Goal: Task Accomplishment & Management: Manage account settings

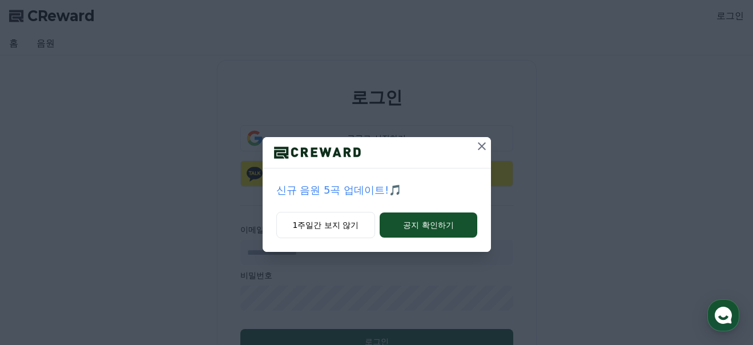
click at [480, 146] on icon at bounding box center [482, 146] width 14 height 14
click at [480, 144] on icon at bounding box center [482, 146] width 8 height 8
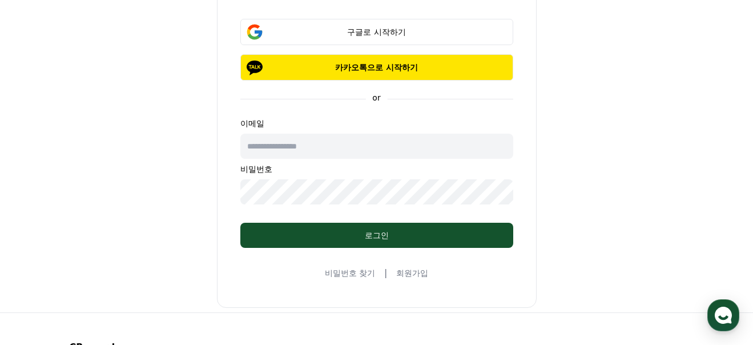
scroll to position [98, 0]
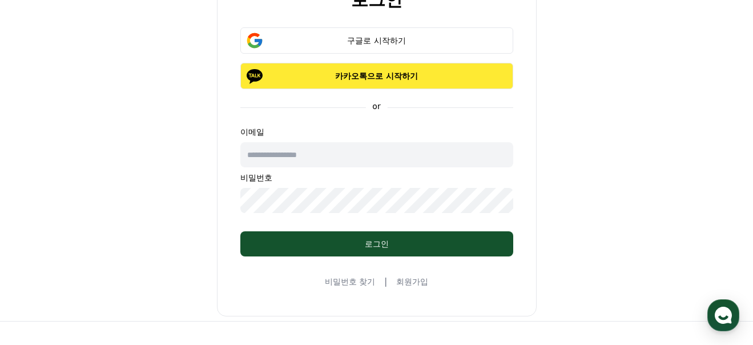
click at [353, 75] on p "카카오톡으로 시작하기" at bounding box center [377, 75] width 240 height 11
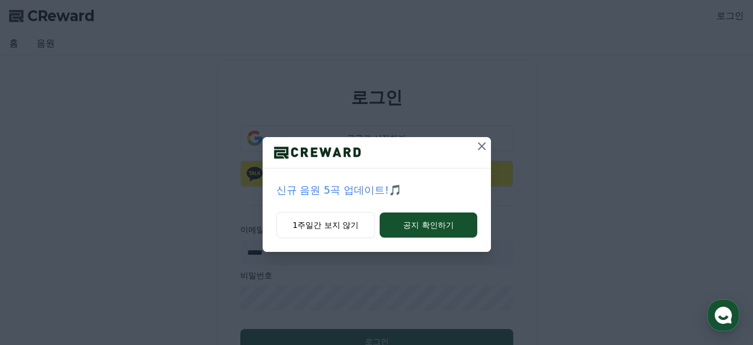
type input "*****"
click at [485, 147] on icon at bounding box center [482, 146] width 14 height 14
click at [480, 153] on button at bounding box center [482, 146] width 18 height 18
click at [485, 147] on button "구글로 시작하기" at bounding box center [376, 138] width 273 height 26
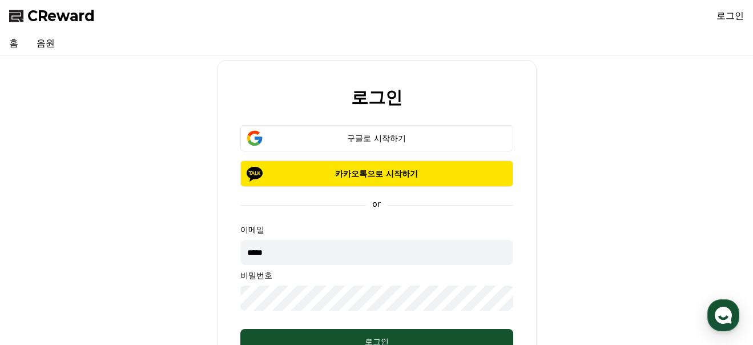
click at [421, 248] on input "*****" at bounding box center [376, 252] width 273 height 25
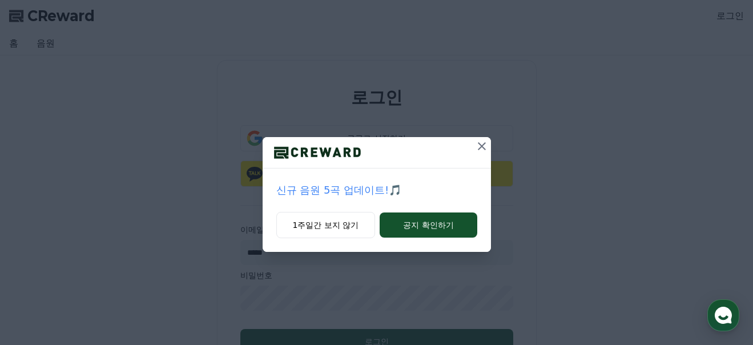
scroll to position [5, 0]
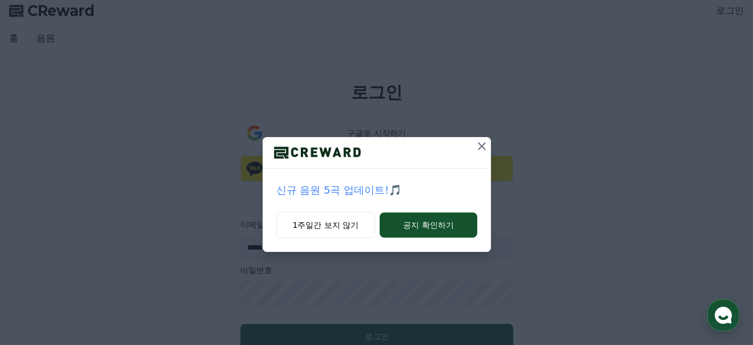
click at [476, 152] on icon at bounding box center [482, 146] width 14 height 14
click at [482, 148] on icon at bounding box center [482, 146] width 14 height 14
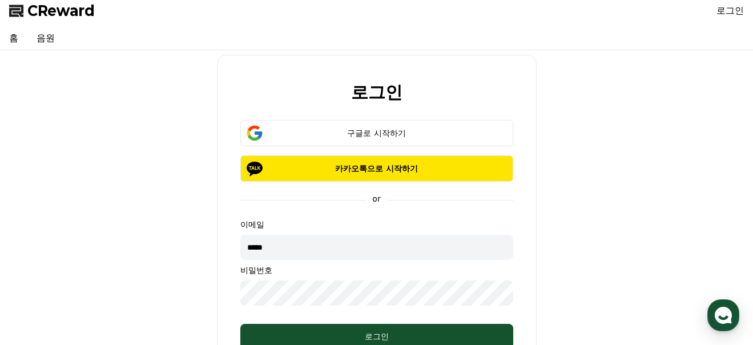
click at [356, 247] on input "*****" at bounding box center [376, 247] width 273 height 25
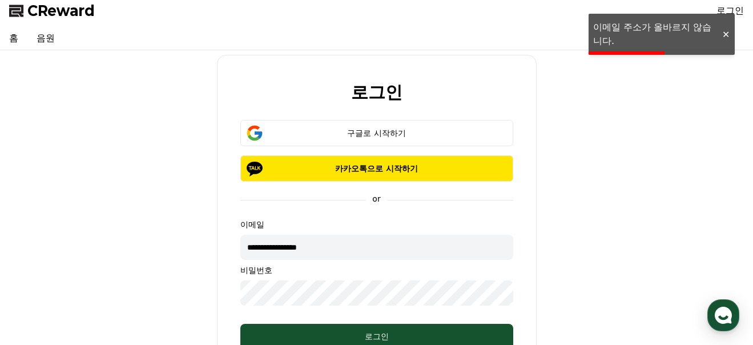
type input "**********"
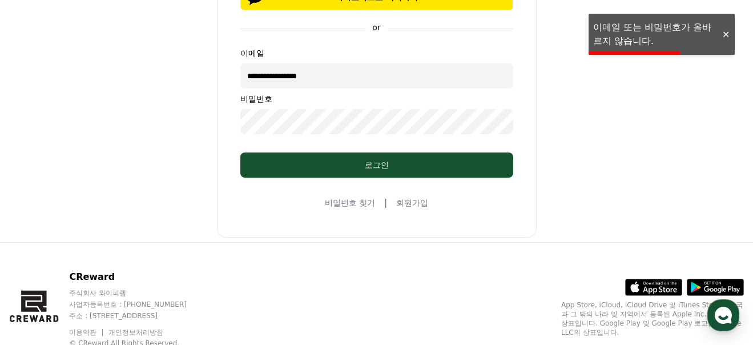
scroll to position [182, 0]
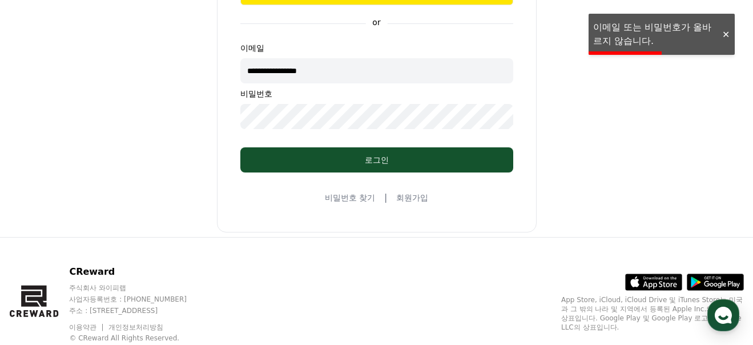
click at [364, 198] on link "비밀번호 찾기" at bounding box center [350, 197] width 50 height 11
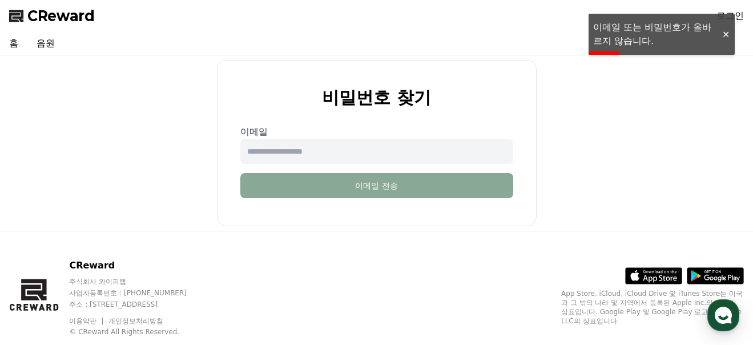
click at [337, 152] on input "email" at bounding box center [376, 151] width 273 height 25
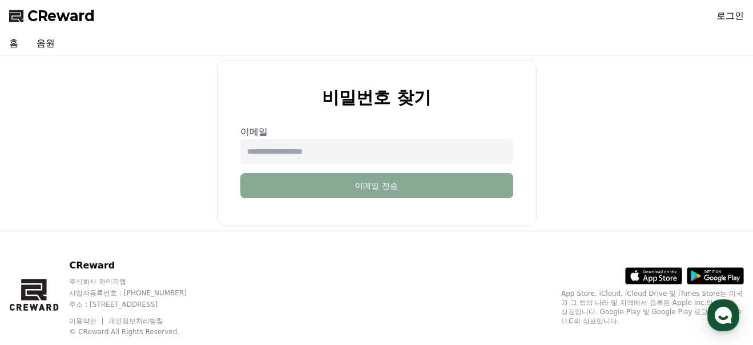
click at [365, 152] on input "email" at bounding box center [376, 151] width 273 height 25
click at [365, 152] on input "*****" at bounding box center [376, 151] width 273 height 25
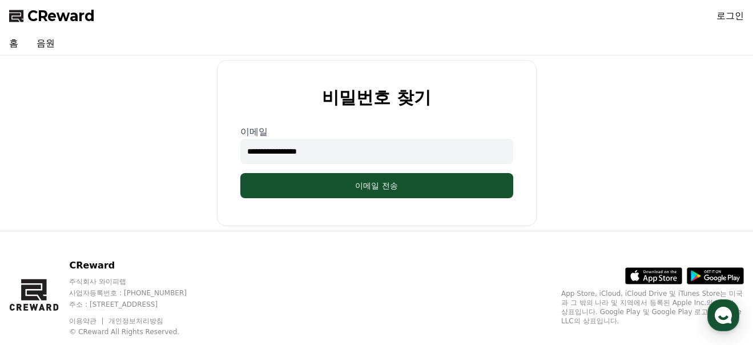
type input "**********"
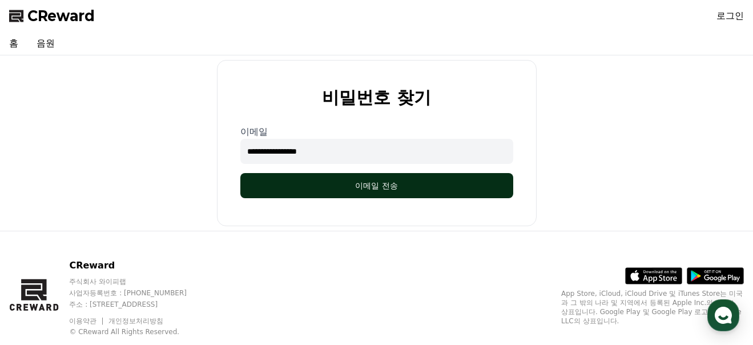
click at [410, 195] on button "이메일 전송" at bounding box center [376, 185] width 273 height 25
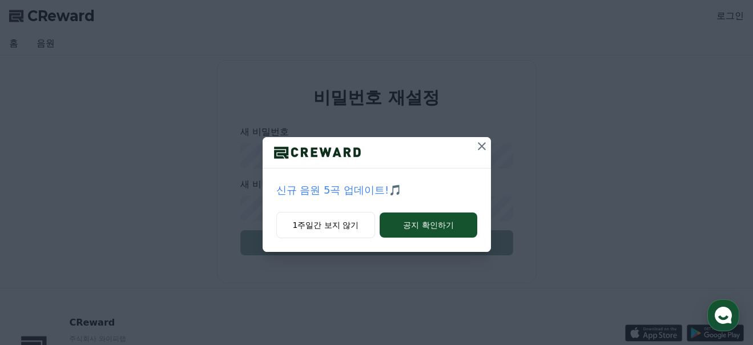
click at [477, 145] on icon at bounding box center [482, 146] width 14 height 14
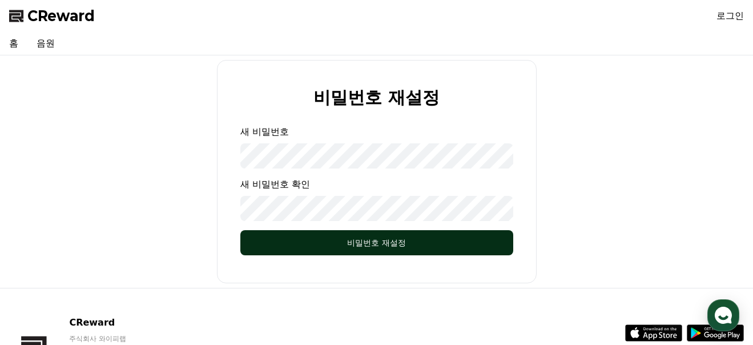
click at [434, 240] on button "비밀번호 재설정" at bounding box center [376, 242] width 273 height 25
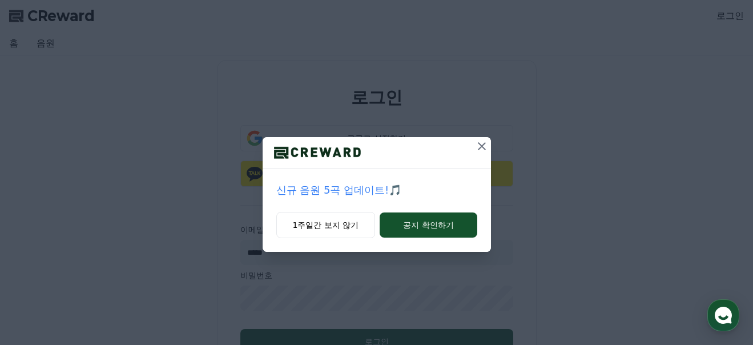
click at [481, 147] on icon at bounding box center [482, 146] width 14 height 14
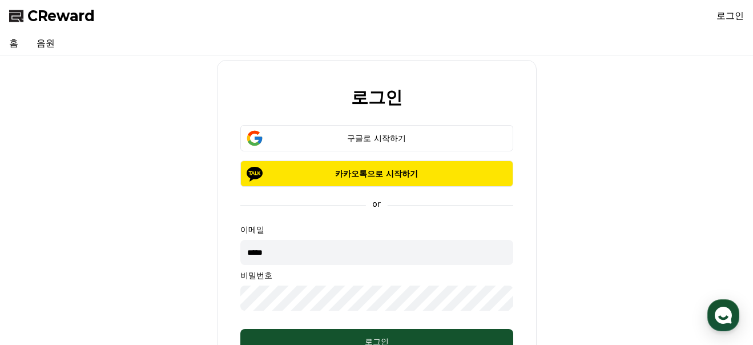
click at [339, 255] on input "*****" at bounding box center [376, 252] width 273 height 25
type input "**********"
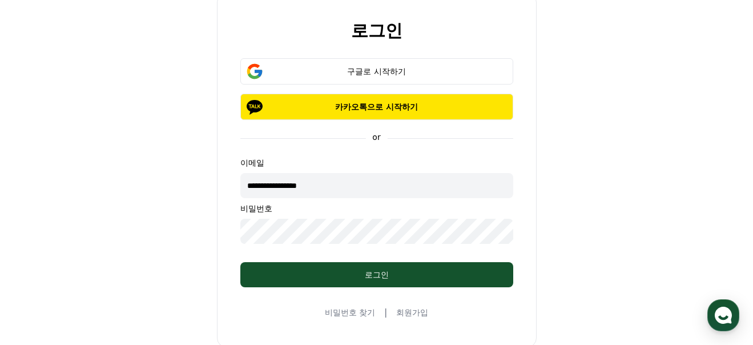
scroll to position [78, 0]
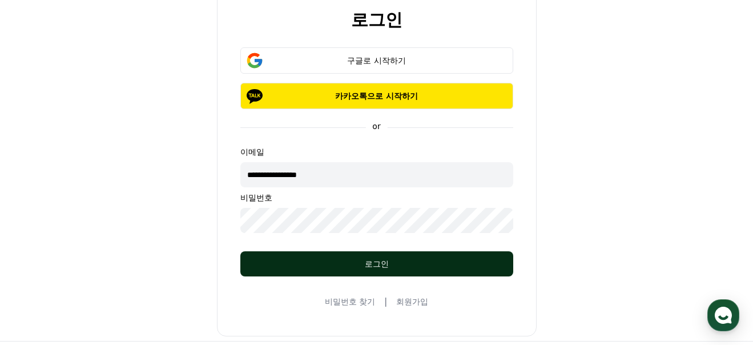
click at [391, 259] on div "로그인" at bounding box center [376, 263] width 227 height 11
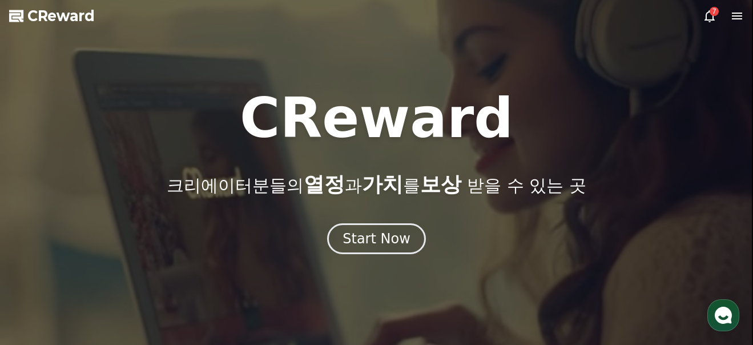
click at [707, 15] on icon at bounding box center [710, 16] width 14 height 14
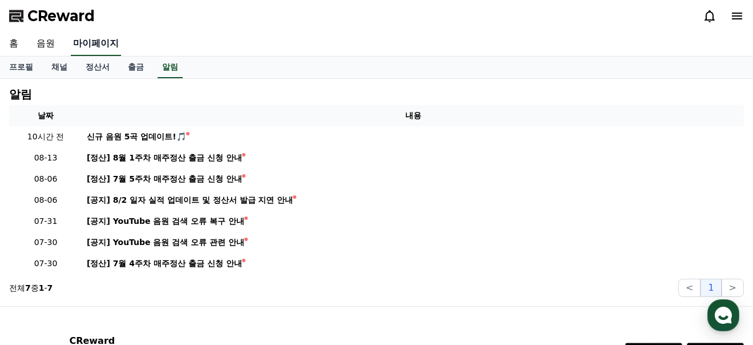
click at [81, 48] on link "마이페이지" at bounding box center [96, 44] width 50 height 24
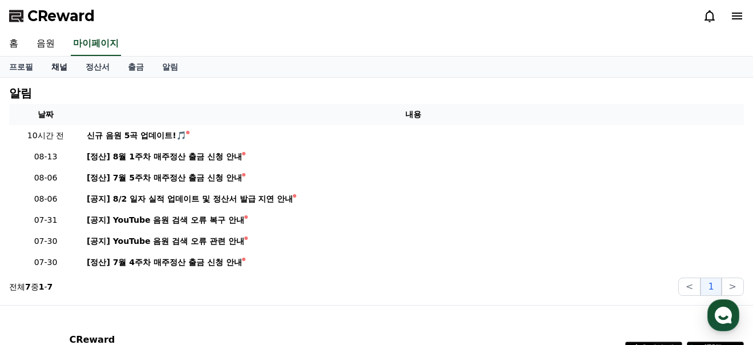
select select "**********"
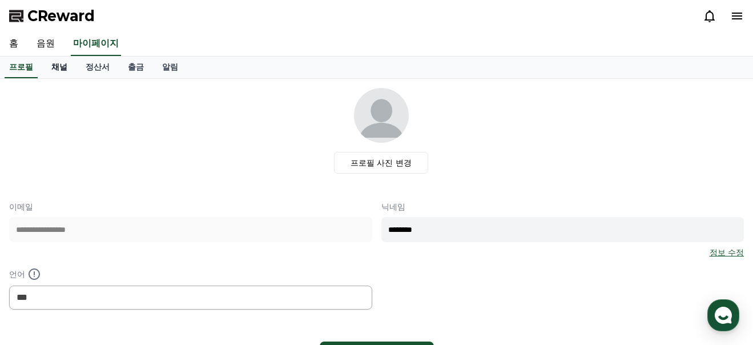
click at [53, 69] on link "채널" at bounding box center [59, 68] width 34 height 22
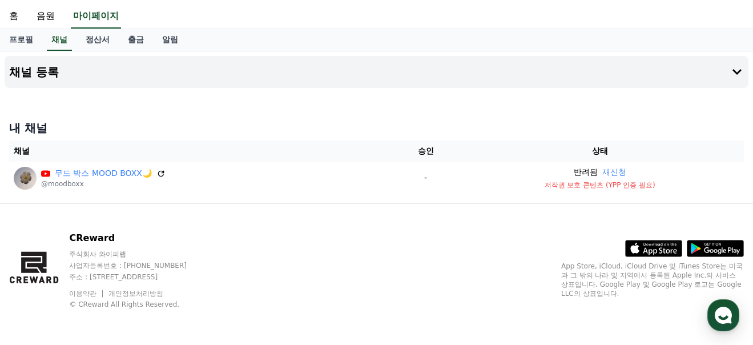
scroll to position [28, 0]
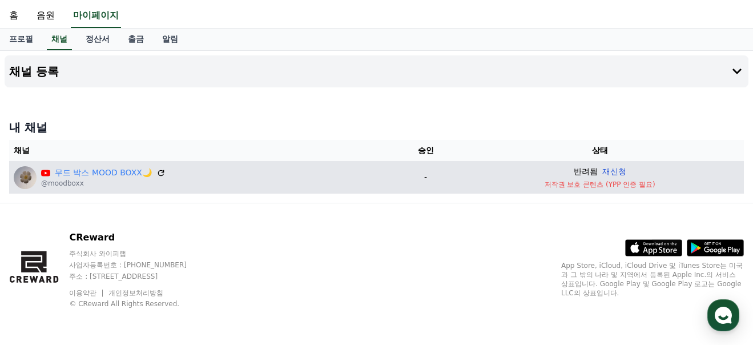
click at [615, 172] on button "재신청" at bounding box center [614, 172] width 24 height 12
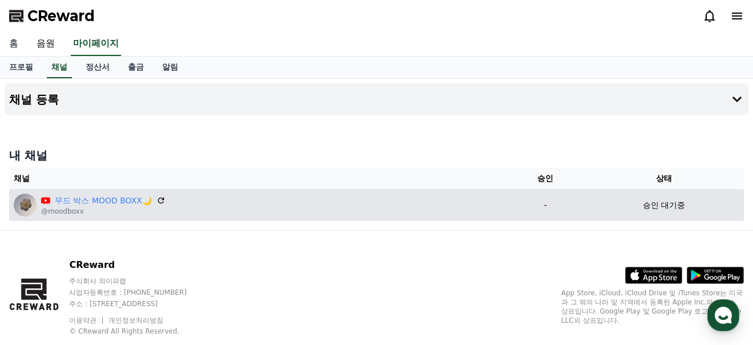
click at [22, 42] on link "홈" at bounding box center [13, 44] width 27 height 24
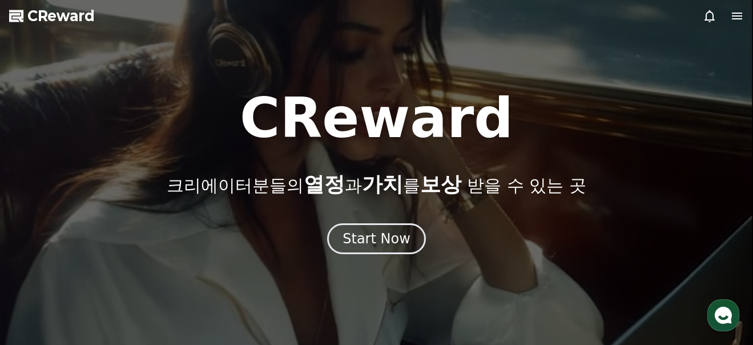
click at [705, 16] on icon at bounding box center [710, 16] width 14 height 14
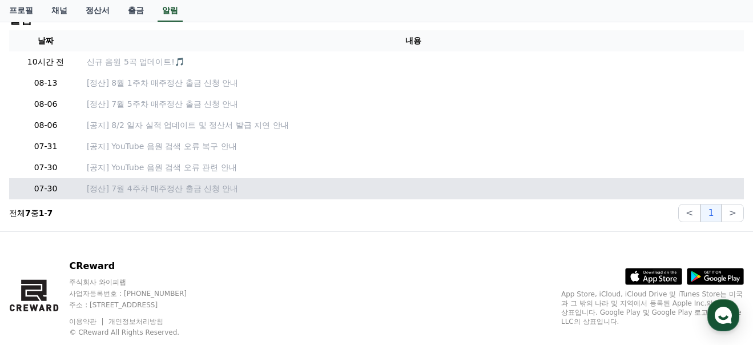
scroll to position [70, 0]
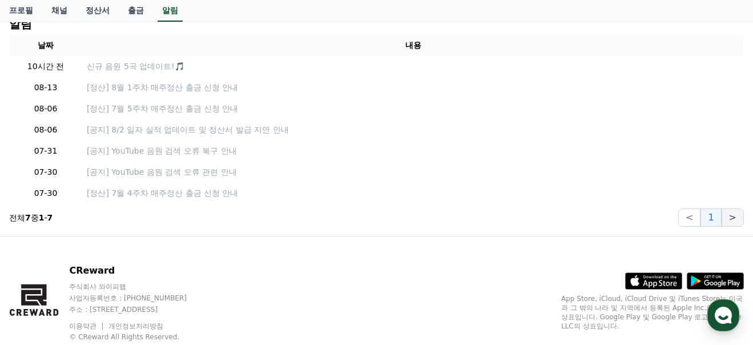
click at [730, 221] on button ">" at bounding box center [733, 217] width 22 height 18
click at [733, 222] on button ">" at bounding box center [733, 217] width 22 height 18
click at [737, 217] on button ">" at bounding box center [733, 217] width 22 height 18
click at [697, 216] on button "<" at bounding box center [689, 217] width 22 height 18
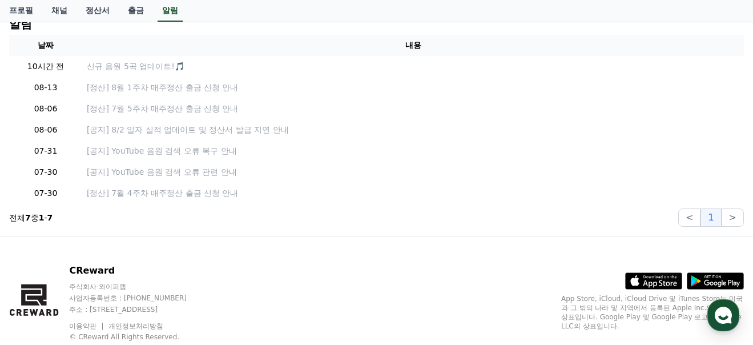
click at [503, 221] on section "전체 7 중 1 - 7 < 1 >" at bounding box center [376, 217] width 735 height 18
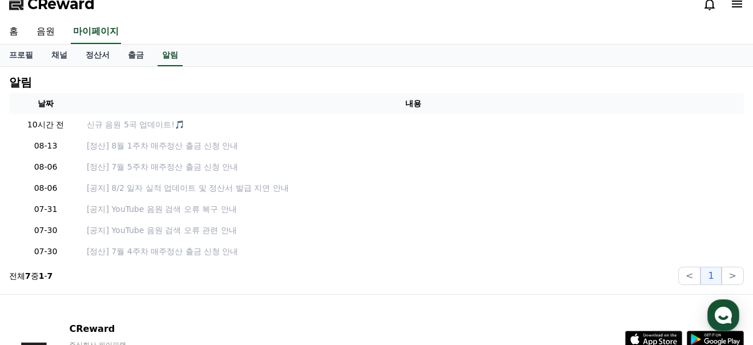
scroll to position [0, 0]
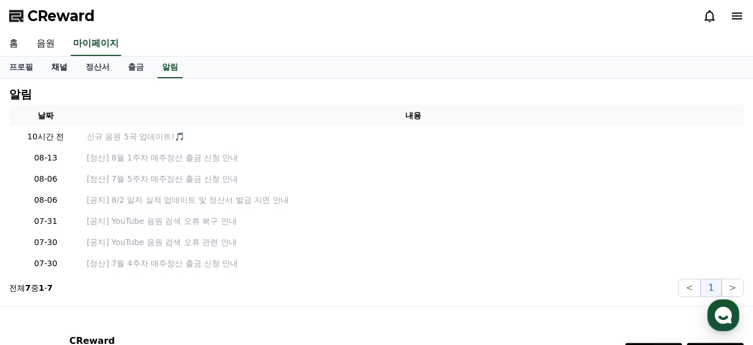
click at [52, 69] on link "채널" at bounding box center [59, 68] width 34 height 22
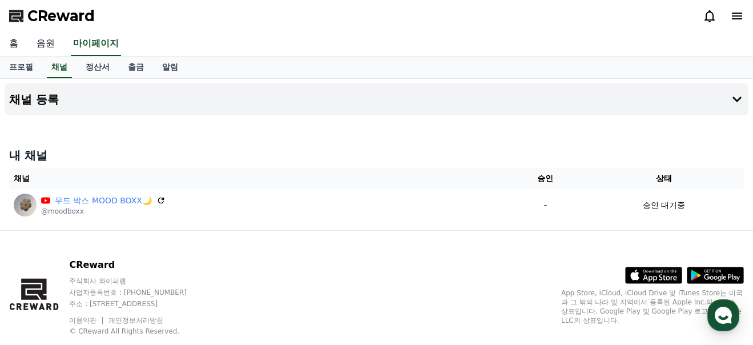
click at [46, 47] on link "음원" at bounding box center [45, 44] width 37 height 24
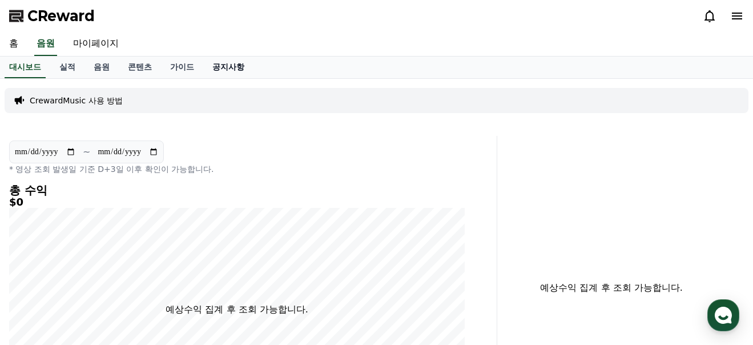
click at [209, 66] on link "공지사항" at bounding box center [228, 68] width 50 height 22
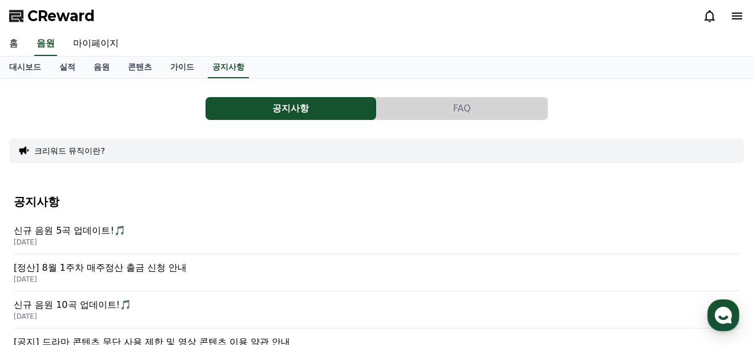
click at [495, 109] on button "FAQ" at bounding box center [462, 108] width 171 height 23
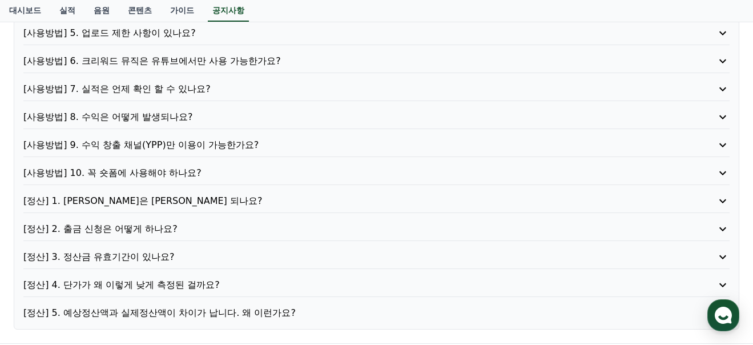
scroll to position [239, 0]
click at [720, 147] on icon at bounding box center [723, 145] width 14 height 14
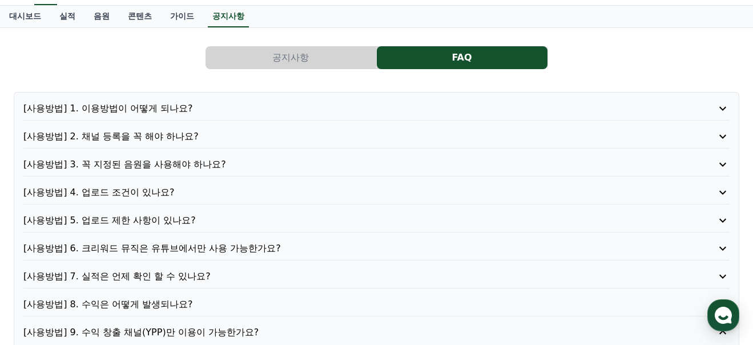
scroll to position [54, 0]
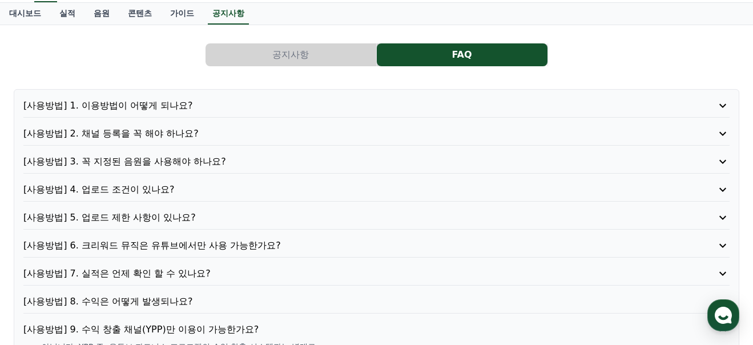
click at [723, 217] on icon at bounding box center [723, 218] width 14 height 14
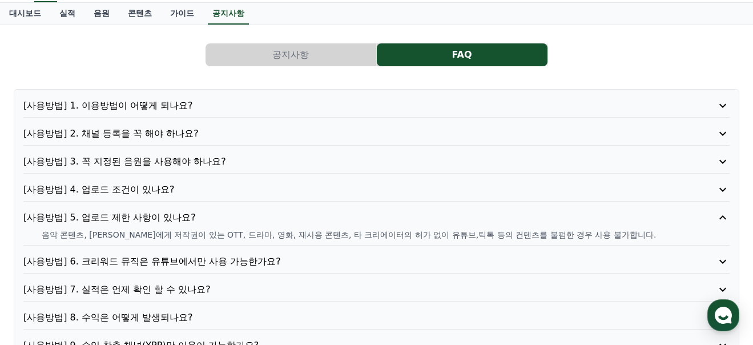
click at [720, 187] on icon at bounding box center [723, 190] width 14 height 14
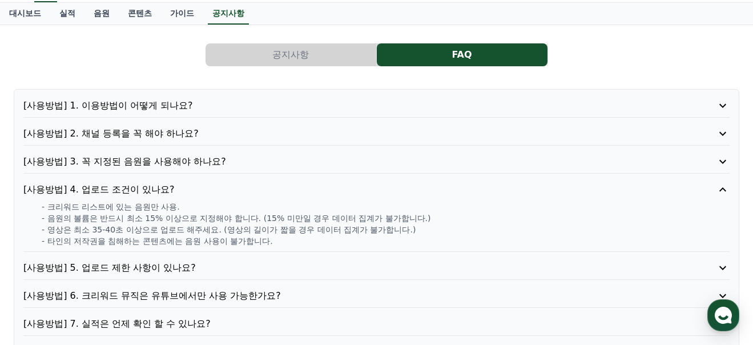
scroll to position [0, 0]
